Goal: Task Accomplishment & Management: Complete application form

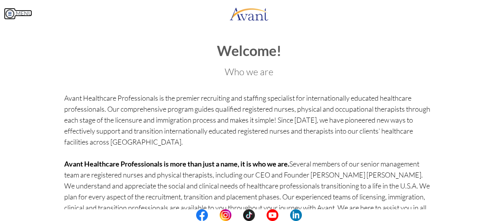
click at [30, 11] on link "MENU" at bounding box center [18, 13] width 28 height 7
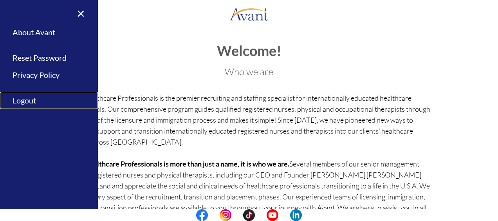
click at [29, 96] on link "Logout" at bounding box center [49, 101] width 98 height 18
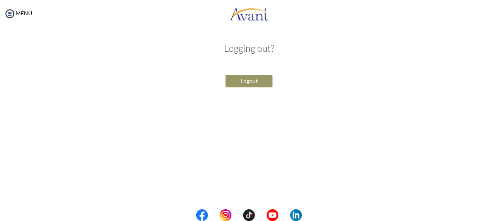
click at [240, 80] on button "Logout" at bounding box center [249, 81] width 47 height 13
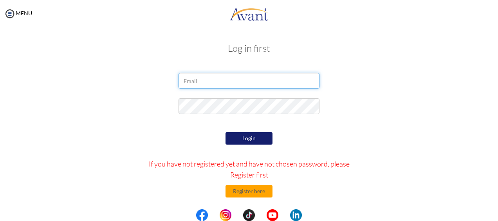
click at [240, 81] on input "email" at bounding box center [249, 81] width 141 height 16
type input "eabakah32@gmail.com"
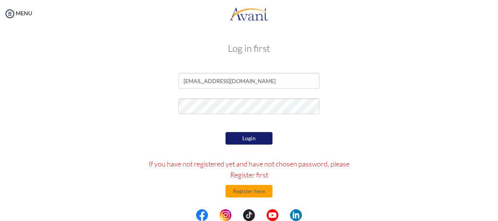
click at [243, 139] on button "Login" at bounding box center [249, 138] width 47 height 13
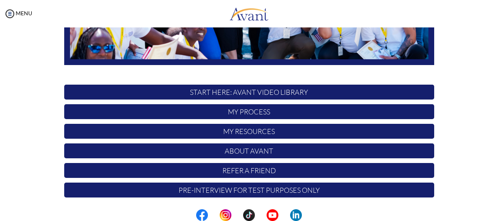
scroll to position [214, 0]
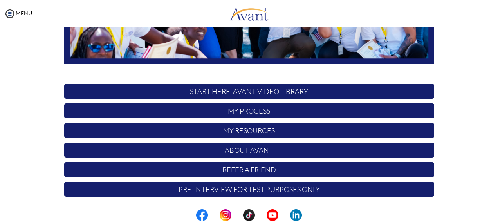
click at [279, 109] on p "My Process" at bounding box center [249, 110] width 370 height 15
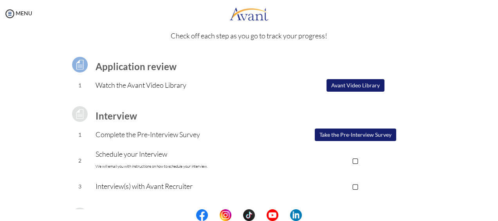
scroll to position [39, 0]
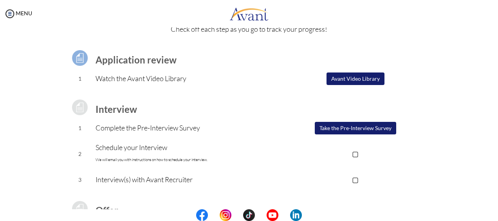
click at [359, 77] on button "Avant Video Library" at bounding box center [356, 78] width 58 height 13
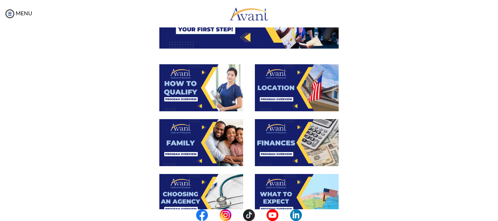
scroll to position [0, 0]
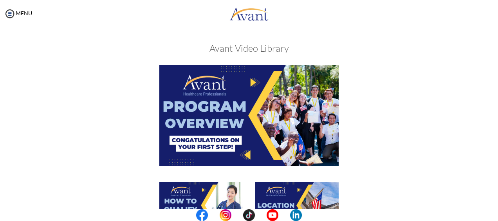
click at [258, 96] on img at bounding box center [248, 115] width 179 height 101
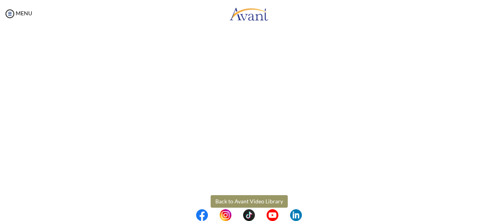
scroll to position [164, 0]
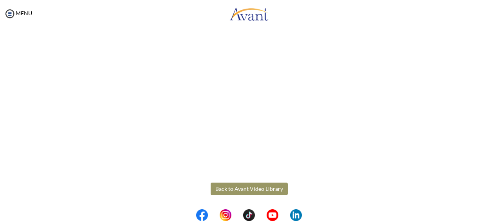
click at [254, 188] on body "Maintenance break. Please come back in 2 hours. MENU My Status What is the next…" at bounding box center [249, 110] width 498 height 221
click at [254, 188] on button "Back to Avant Video Library" at bounding box center [249, 189] width 77 height 13
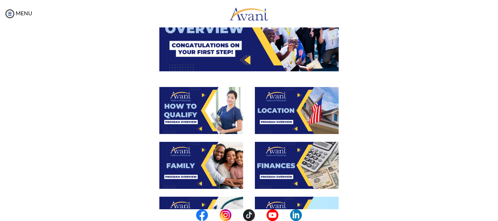
scroll to position [111, 0]
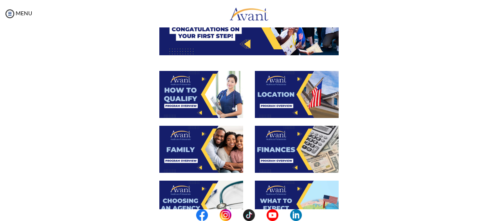
click at [242, 81] on div at bounding box center [202, 98] width 96 height 55
click at [217, 81] on img at bounding box center [201, 94] width 84 height 47
click at [217, 55] on img at bounding box center [248, 4] width 179 height 101
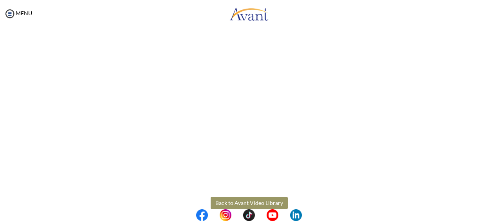
scroll to position [164, 0]
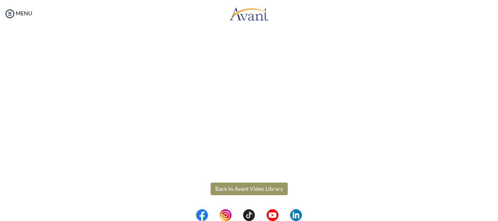
click at [227, 190] on body "Maintenance break. Please come back in 2 hours. MENU My Status What is the next…" at bounding box center [249, 110] width 498 height 221
click at [227, 190] on button "Back to Avant Video Library" at bounding box center [249, 189] width 77 height 13
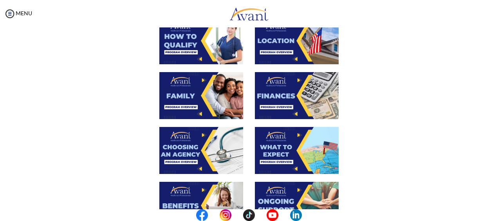
scroll to position [170, 0]
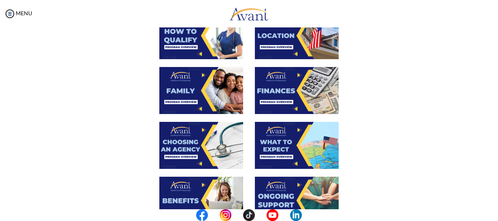
click at [186, 91] on img at bounding box center [201, 90] width 84 height 47
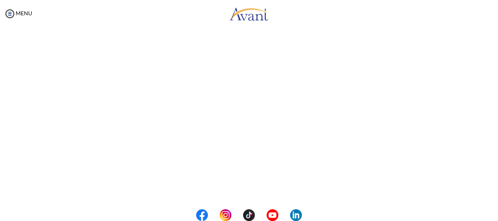
scroll to position [248, 0]
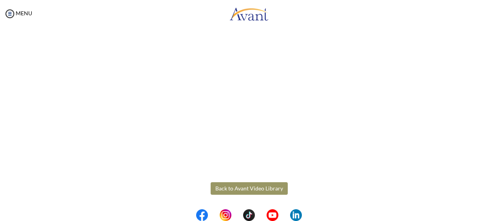
click at [230, 192] on body "Maintenance break. Please come back in 2 hours. MENU My Status What is the next…" at bounding box center [249, 110] width 498 height 221
click at [230, 192] on button "Back to Avant Video Library" at bounding box center [249, 188] width 77 height 13
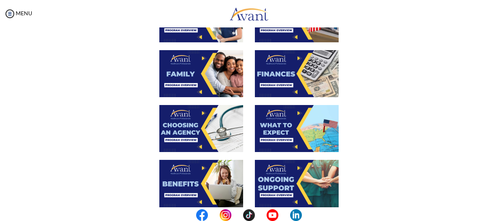
scroll to position [202, 0]
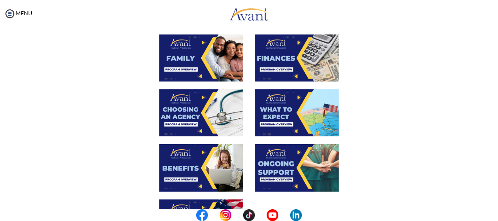
click at [198, 116] on img at bounding box center [201, 112] width 84 height 47
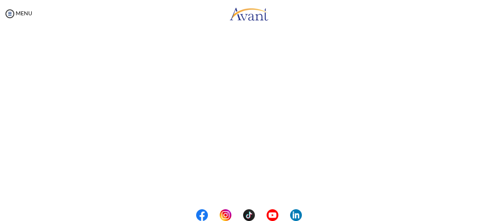
scroll to position [248, 0]
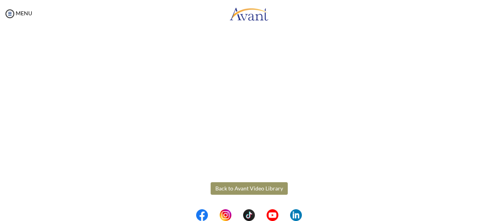
click at [235, 188] on body "Maintenance break. Please come back in 2 hours. MENU My Status What is the next…" at bounding box center [249, 110] width 498 height 221
click at [235, 188] on button "Back to Avant Video Library" at bounding box center [249, 188] width 77 height 13
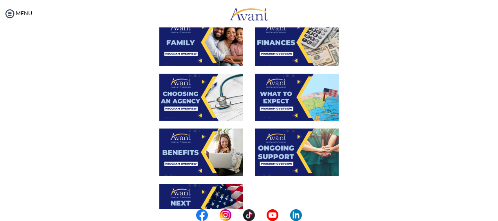
scroll to position [228, 0]
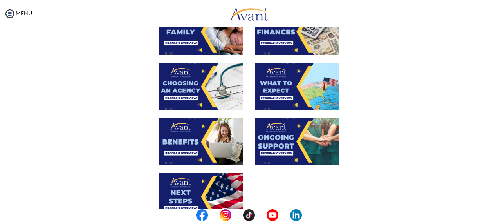
click at [184, 147] on img at bounding box center [201, 141] width 84 height 47
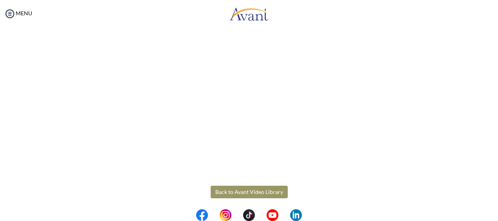
scroll to position [248, 0]
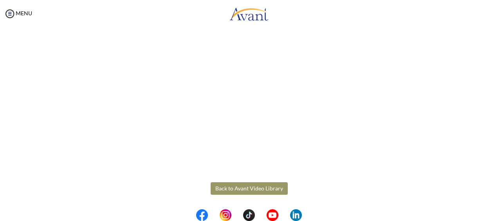
click at [234, 186] on body "Maintenance break. Please come back in 2 hours. MENU My Status What is the next…" at bounding box center [249, 110] width 498 height 221
click at [234, 186] on button "Back to Avant Video Library" at bounding box center [249, 188] width 77 height 13
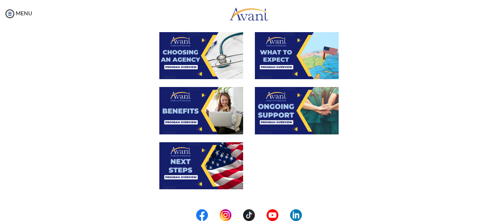
scroll to position [261, 0]
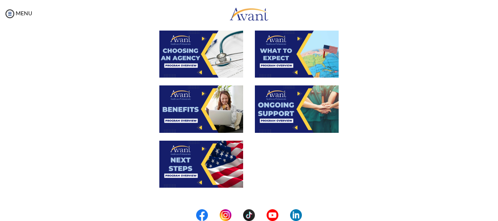
click at [192, 157] on img at bounding box center [201, 164] width 84 height 47
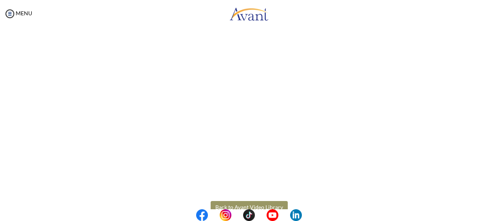
scroll to position [164, 0]
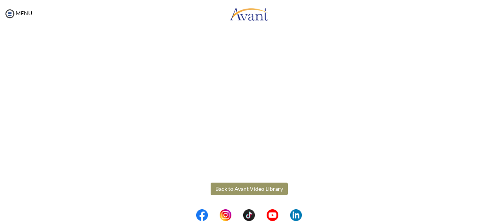
click at [245, 187] on body "Maintenance break. Please come back in 2 hours. MENU My Status What is the next…" at bounding box center [249, 110] width 498 height 221
click at [250, 189] on button "Back to Avant Video Library" at bounding box center [249, 189] width 77 height 13
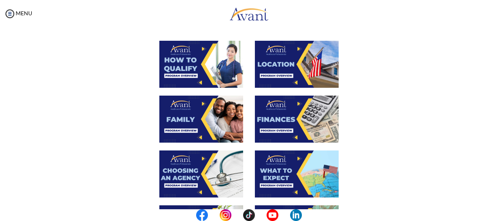
scroll to position [148, 0]
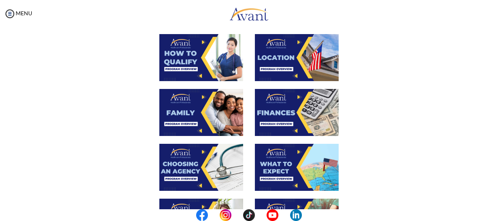
click at [285, 63] on img at bounding box center [297, 57] width 84 height 47
click at [285, 63] on div "Avant Video Library When completed, click “Acknowledge” Acknowledge" at bounding box center [249, 152] width 483 height 515
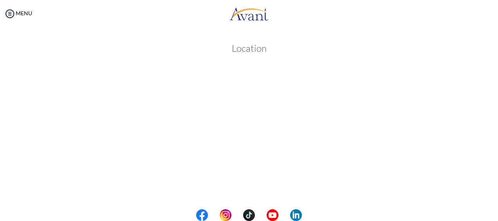
click at [285, 63] on div "Location Back to Avant Video Library" at bounding box center [249, 220] width 458 height 370
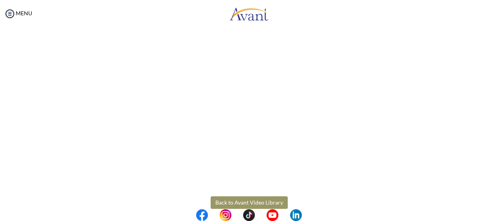
scroll to position [151, 0]
click at [235, 203] on body "Maintenance break. Please come back in 2 hours. MENU My Status What is the next…" at bounding box center [249, 110] width 498 height 221
click at [219, 197] on button "Back to Avant Video Library" at bounding box center [249, 201] width 77 height 13
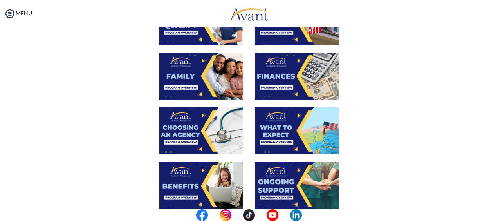
scroll to position [189, 0]
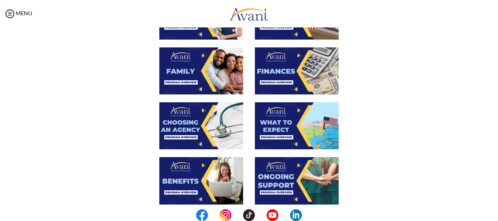
click at [284, 68] on img at bounding box center [297, 70] width 84 height 47
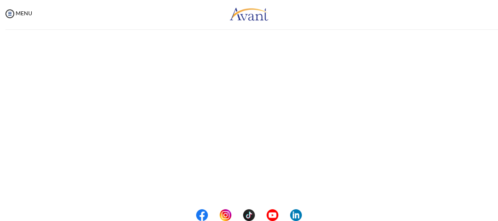
click at [0, 0] on div "Program Overview Back to Avant Video Library" at bounding box center [0, 0] width 0 height 0
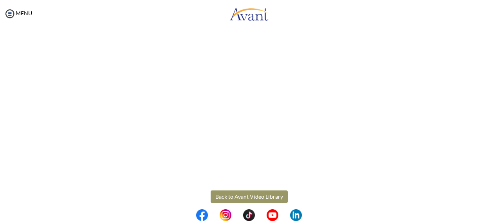
scroll to position [157, 0]
click at [231, 194] on body "Maintenance break. Please come back in 2 hours. MENU My Status What is the next…" at bounding box center [249, 110] width 498 height 221
click at [231, 194] on button "Back to Avant Video Library" at bounding box center [249, 196] width 77 height 13
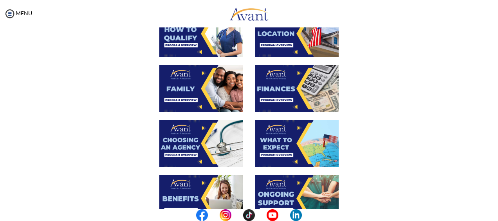
scroll to position [183, 0]
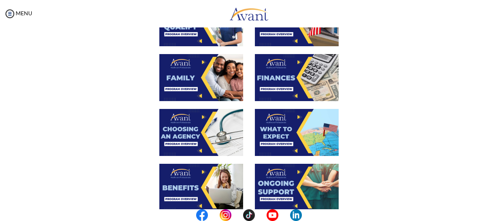
click at [281, 134] on img at bounding box center [297, 132] width 84 height 47
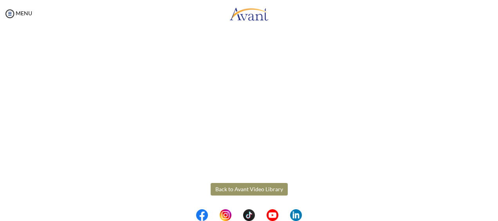
scroll to position [164, 0]
click at [234, 191] on body "Maintenance break. Please come back in 2 hours. MENU My Status What is the next…" at bounding box center [249, 110] width 498 height 221
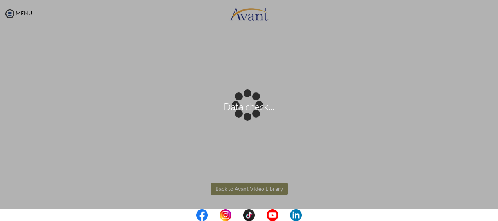
click at [244, 116] on div "Data check..." at bounding box center [249, 110] width 11 height 11
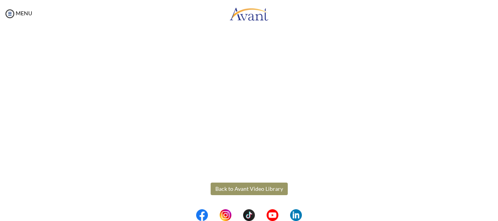
click at [234, 191] on button "Back to Avant Video Library" at bounding box center [249, 189] width 77 height 13
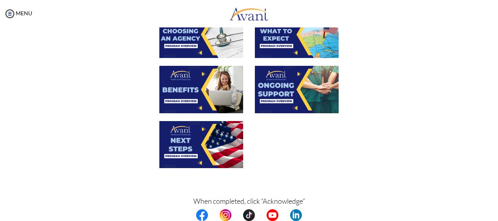
scroll to position [281, 0]
click at [281, 102] on img at bounding box center [297, 89] width 84 height 47
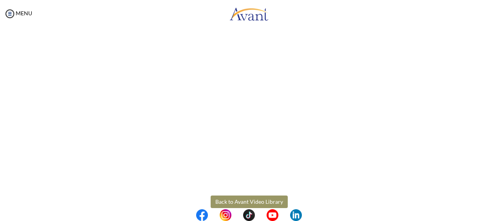
scroll to position [164, 0]
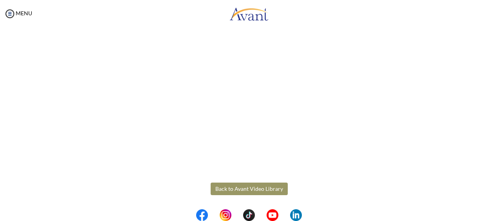
click at [235, 188] on body "Maintenance break. Please come back in 2 hours. MENU My Status What is the next…" at bounding box center [249, 110] width 498 height 221
click at [235, 188] on button "Back to Avant Video Library" at bounding box center [249, 189] width 77 height 13
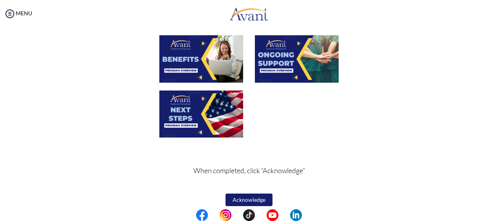
scroll to position [317, 0]
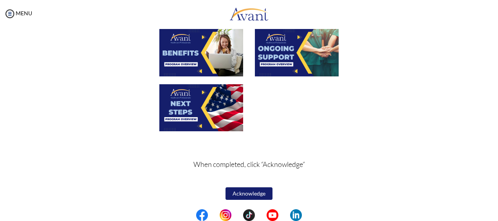
click at [243, 192] on button "Acknowledge" at bounding box center [249, 193] width 47 height 13
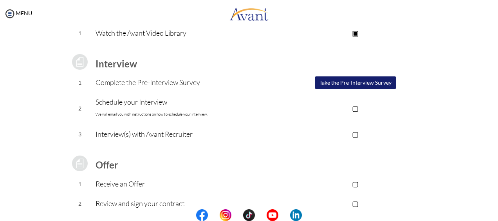
scroll to position [85, 0]
click at [341, 83] on button "Take the Pre-Interview Survey" at bounding box center [355, 82] width 81 height 13
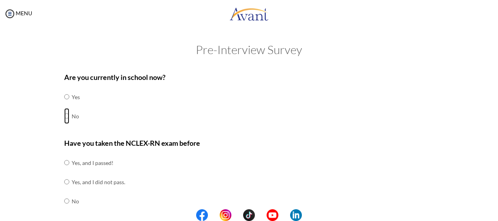
click at [64, 105] on input "radio" at bounding box center [66, 97] width 5 height 16
radio input "true"
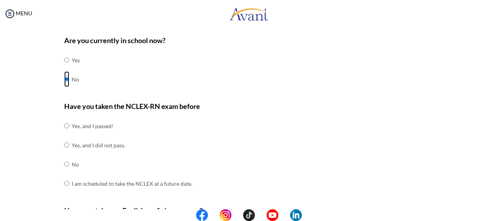
scroll to position [59, 0]
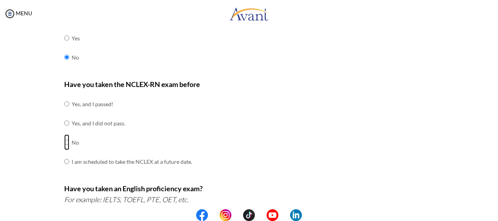
click at [64, 112] on input "radio" at bounding box center [66, 104] width 5 height 16
radio input "true"
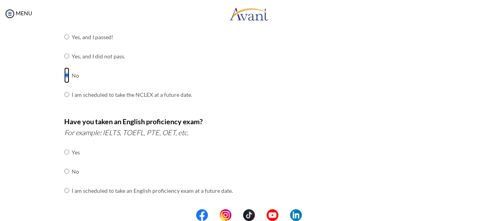
scroll to position [130, 0]
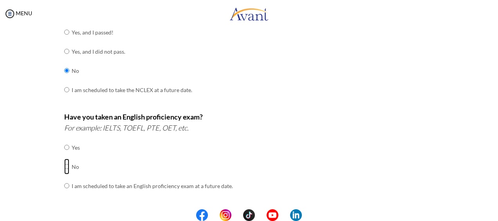
click at [64, 155] on input "radio" at bounding box center [66, 147] width 5 height 16
radio input "true"
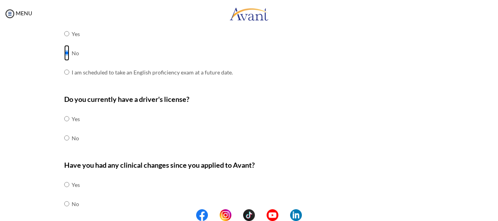
scroll to position [248, 0]
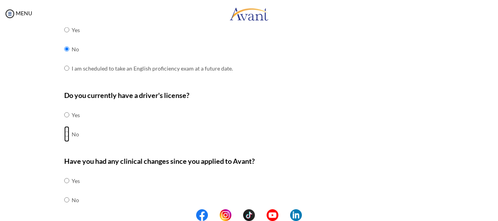
click at [64, 123] on input "radio" at bounding box center [66, 115] width 5 height 16
radio input "true"
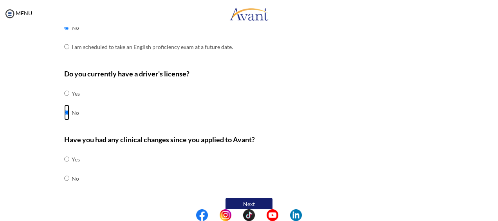
scroll to position [279, 0]
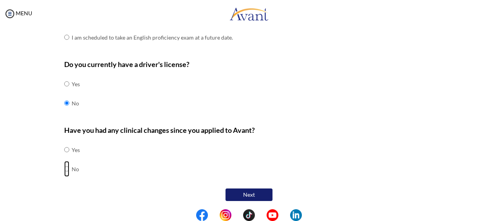
click at [64, 157] on input "radio" at bounding box center [66, 150] width 5 height 16
radio input "true"
click at [232, 193] on button "Next" at bounding box center [249, 194] width 47 height 13
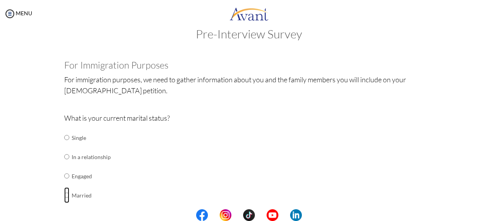
click at [64, 145] on input "radio" at bounding box center [66, 138] width 5 height 16
radio input "true"
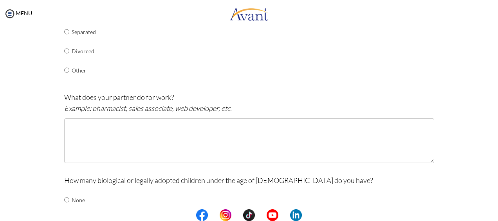
scroll to position [212, 0]
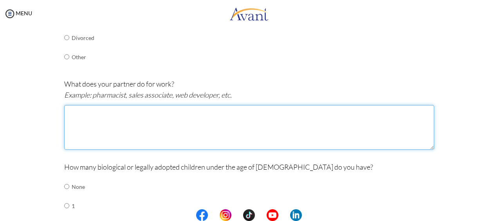
click at [117, 131] on textarea at bounding box center [249, 127] width 370 height 45
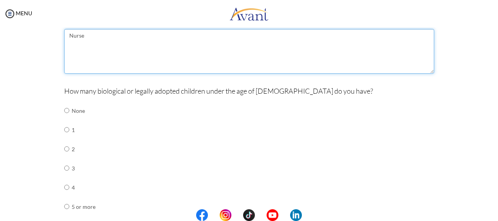
scroll to position [290, 0]
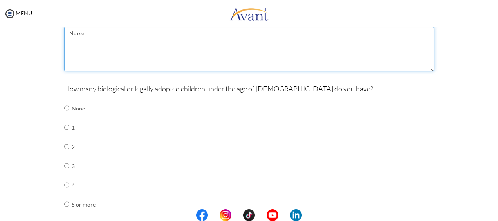
type textarea "Nurse"
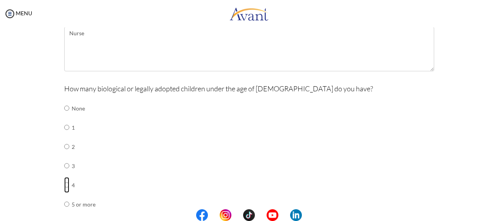
click at [64, 116] on input "radio" at bounding box center [66, 108] width 5 height 16
radio input "true"
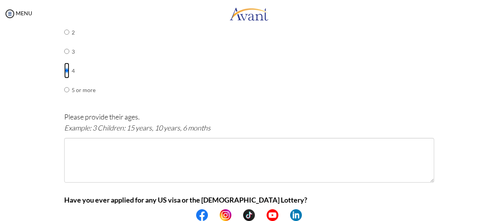
scroll to position [407, 0]
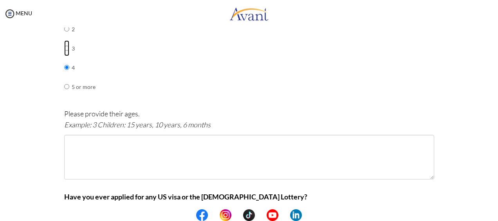
radio input "true"
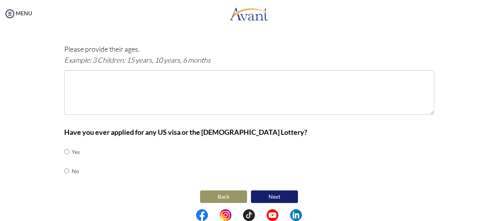
scroll to position [473, 0]
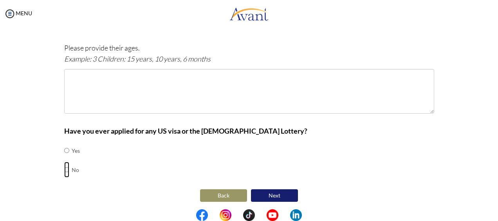
click at [64, 158] on input "radio" at bounding box center [66, 151] width 5 height 16
radio input "true"
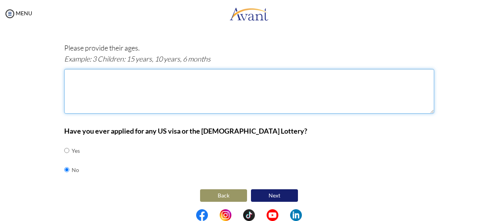
click at [78, 74] on textarea at bounding box center [249, 91] width 370 height 45
type textarea "4 children, 9 years, 6 years, 5 years, 5 months"
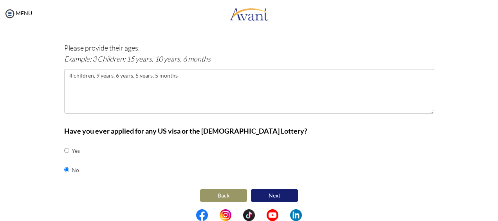
click at [340, 199] on center "Back Next" at bounding box center [249, 195] width 370 height 16
click at [271, 193] on button "Next" at bounding box center [274, 195] width 47 height 13
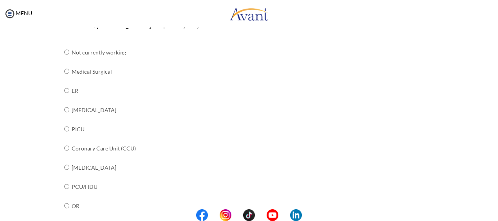
scroll to position [100, 0]
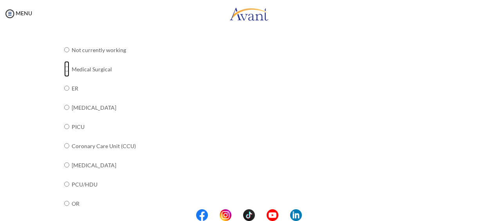
click at [64, 58] on input "radio" at bounding box center [66, 50] width 5 height 16
radio input "true"
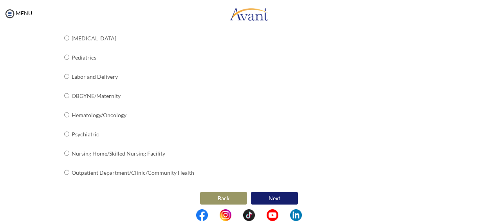
scroll to position [345, 0]
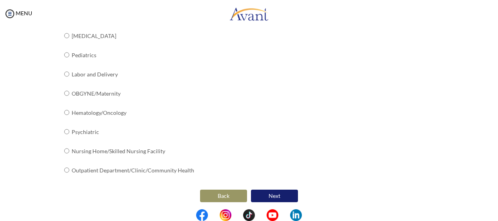
click at [267, 192] on button "Next" at bounding box center [274, 196] width 47 height 13
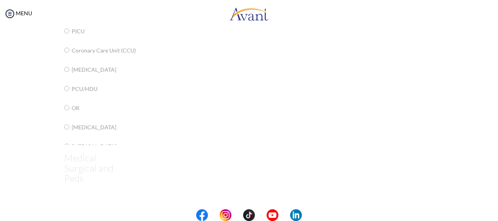
scroll to position [16, 0]
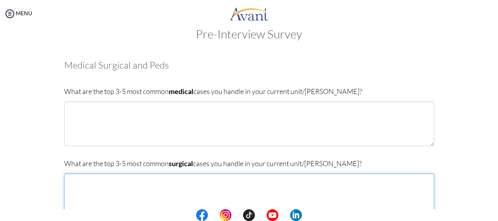
click at [93, 184] on textarea at bounding box center [249, 196] width 370 height 45
type textarea "Cataract operation"
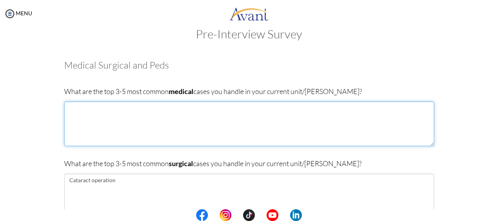
click at [100, 120] on textarea at bounding box center [249, 123] width 370 height 45
type textarea "Diabetes, Kidney disease,"
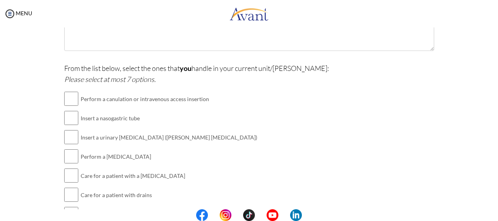
scroll to position [247, 0]
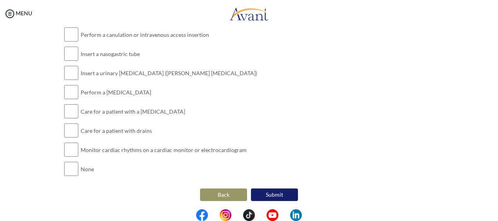
click at [223, 194] on button "Back" at bounding box center [223, 194] width 47 height 13
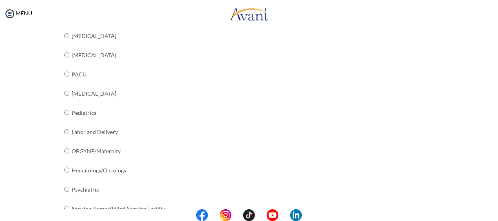
scroll to position [345, 0]
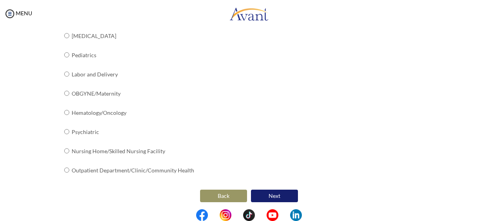
click at [217, 192] on button "Back" at bounding box center [223, 196] width 47 height 13
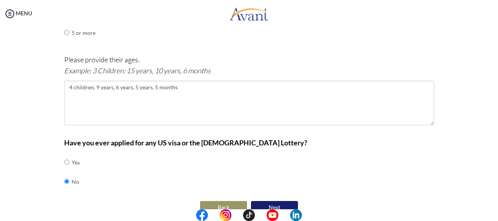
scroll to position [473, 0]
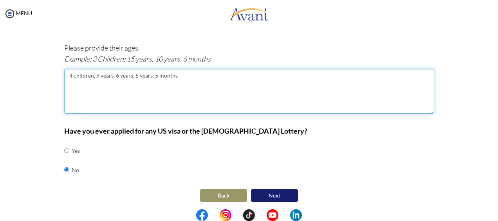
click at [134, 72] on textarea "4 children, 9 years, 6 years, 5 years, 5 months" at bounding box center [249, 91] width 370 height 45
type textarea "4 children, 9 years, 6 years, 4 years, 5 months"
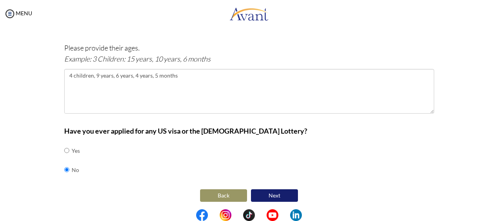
click at [261, 193] on button "Next" at bounding box center [274, 195] width 47 height 13
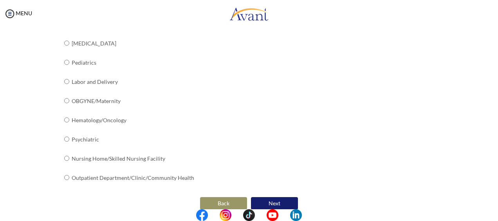
scroll to position [345, 0]
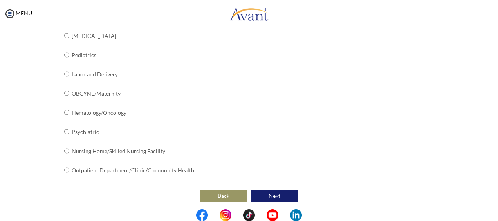
click at [274, 194] on button "Next" at bounding box center [274, 196] width 47 height 13
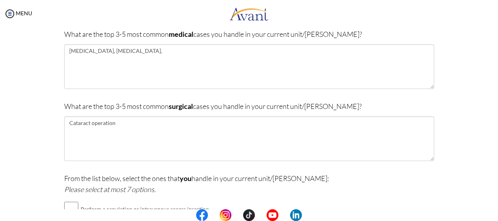
scroll to position [55, 0]
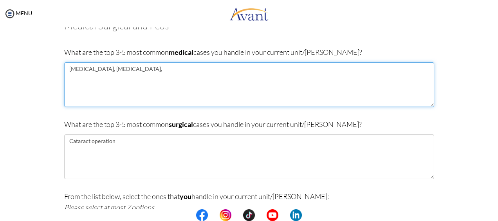
click at [131, 71] on textarea "Diabetes, Kidney disease," at bounding box center [249, 84] width 370 height 45
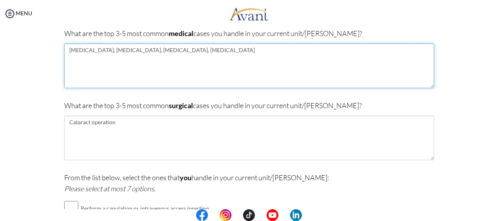
scroll to position [114, 0]
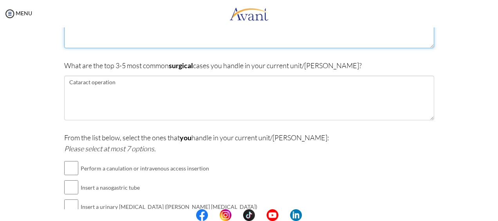
type textarea "[MEDICAL_DATA], [MEDICAL_DATA], [MEDICAL_DATA], [MEDICAL_DATA]"
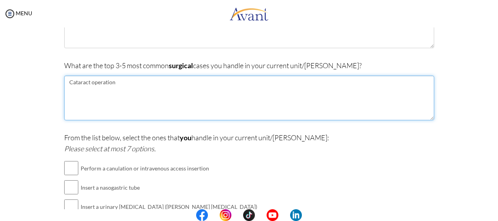
click at [113, 85] on textarea "Cataract operation" at bounding box center [249, 98] width 370 height 45
click at [153, 84] on textarea "Cataract operation, Thyroidectomy," at bounding box center [249, 98] width 370 height 45
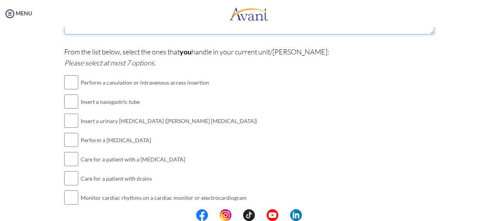
scroll to position [212, 0]
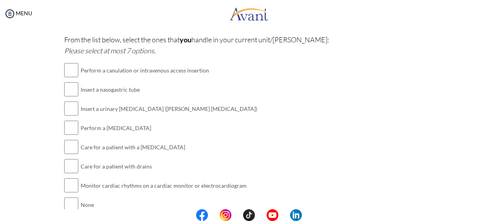
type textarea "Cataract operation, [MEDICAL_DATA], [MEDICAL_DATA]"
click at [70, 68] on input "checkbox" at bounding box center [71, 70] width 14 height 16
checkbox input "true"
click at [70, 89] on input "checkbox" at bounding box center [71, 89] width 14 height 16
checkbox input "true"
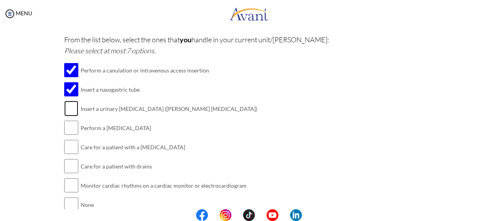
click at [69, 108] on input "checkbox" at bounding box center [71, 109] width 14 height 16
checkbox input "true"
click at [67, 127] on input "checkbox" at bounding box center [71, 128] width 14 height 16
checkbox input "true"
click at [67, 142] on input "checkbox" at bounding box center [71, 147] width 14 height 16
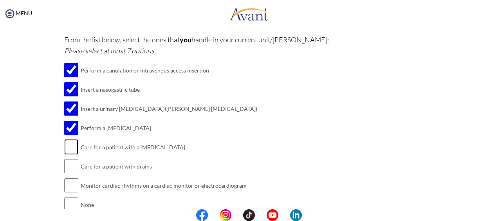
checkbox input "true"
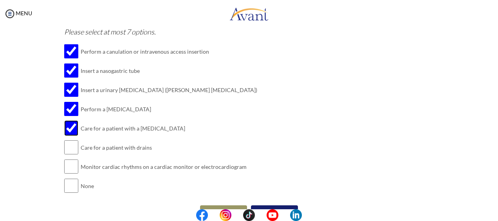
scroll to position [231, 0]
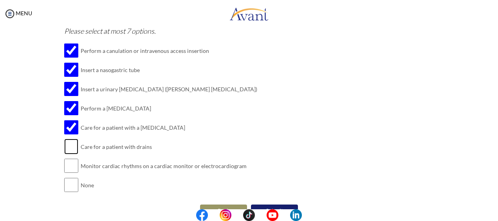
click at [67, 145] on input "checkbox" at bounding box center [71, 147] width 14 height 16
checkbox input "true"
click at [69, 165] on input "checkbox" at bounding box center [71, 166] width 14 height 16
checkbox input "true"
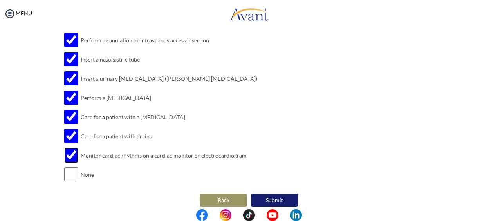
scroll to position [247, 0]
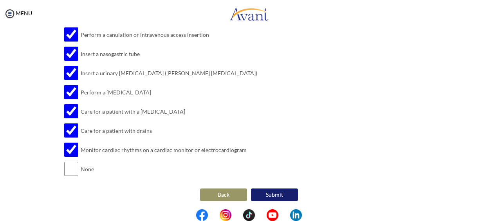
click at [266, 194] on button "Submit" at bounding box center [274, 194] width 47 height 13
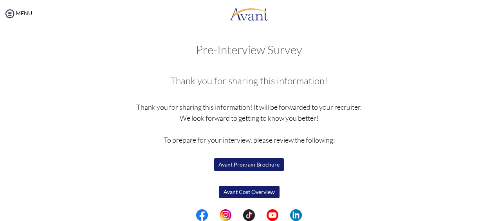
click at [248, 166] on button "Avant Program Brochure" at bounding box center [249, 164] width 71 height 13
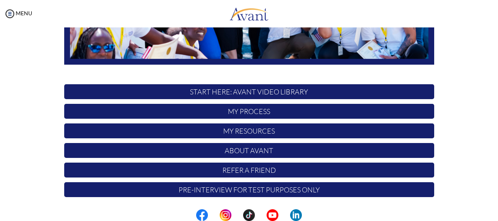
scroll to position [214, 0]
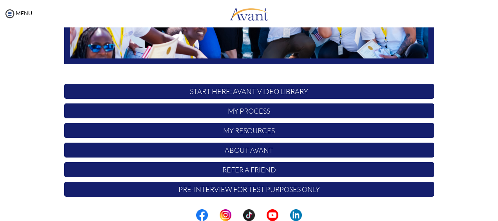
click at [218, 110] on p "My Process" at bounding box center [249, 110] width 370 height 15
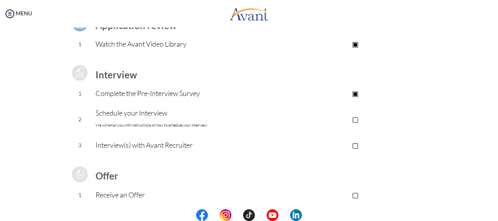
scroll to position [98, 0]
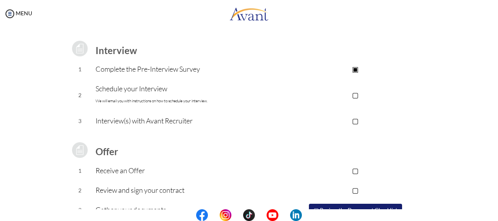
click at [356, 97] on p "▢" at bounding box center [355, 94] width 157 height 11
click at [355, 96] on p "▣" at bounding box center [355, 94] width 157 height 11
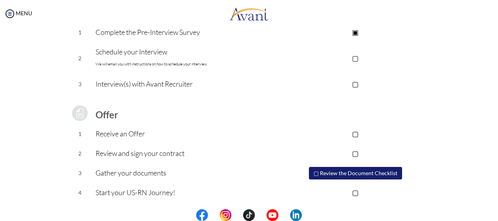
scroll to position [135, 0]
click at [333, 172] on button "▢ Review the Document Checklist" at bounding box center [355, 172] width 93 height 13
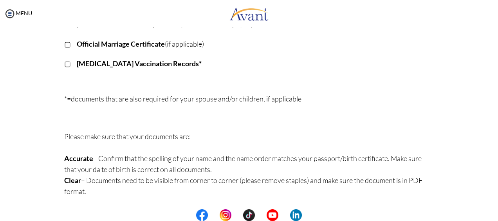
scroll to position [0, 0]
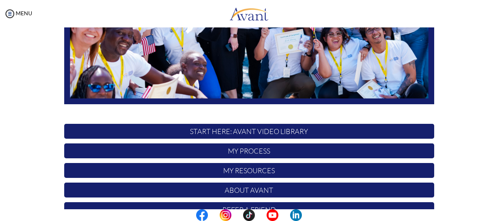
scroll to position [214, 0]
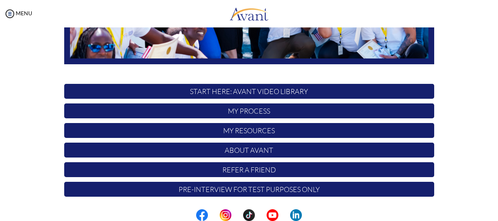
click at [210, 108] on p "My Process" at bounding box center [249, 110] width 370 height 15
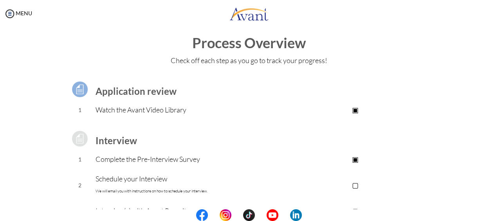
scroll to position [13, 0]
